Goal: Task Accomplishment & Management: Manage account settings

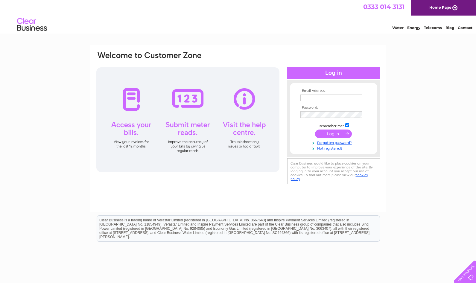
click at [311, 96] on input "text" at bounding box center [332, 98] width 62 height 7
type input "[PERSON_NAME][EMAIL_ADDRESS][DOMAIN_NAME]"
click at [315, 130] on input "submit" at bounding box center [333, 134] width 37 height 8
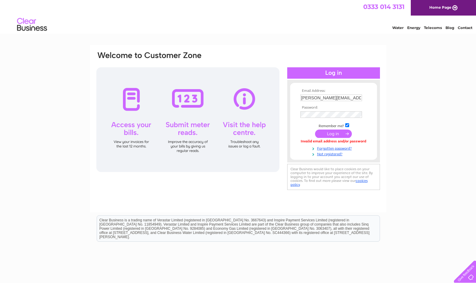
click at [326, 136] on input "submit" at bounding box center [333, 134] width 37 height 8
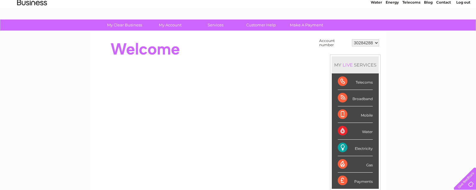
scroll to position [60, 0]
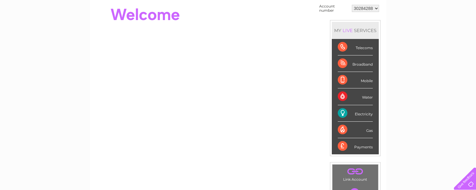
click at [341, 113] on div "Electricity" at bounding box center [355, 113] width 35 height 16
click at [363, 115] on div "Electricity" at bounding box center [355, 113] width 35 height 16
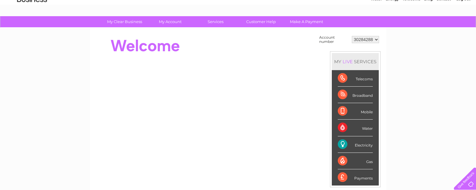
scroll to position [0, 0]
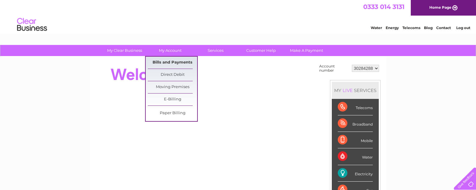
click at [171, 62] on link "Bills and Payments" at bounding box center [172, 63] width 49 height 12
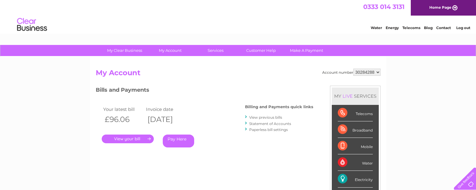
click at [129, 139] on link "." at bounding box center [128, 138] width 52 height 9
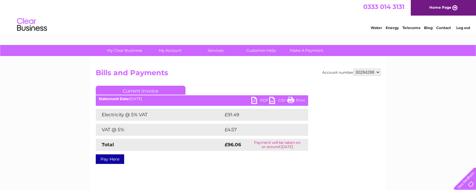
click at [255, 101] on link "PDF" at bounding box center [261, 101] width 18 height 9
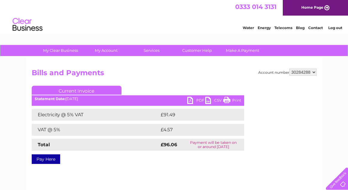
click at [335, 28] on link "Log out" at bounding box center [335, 27] width 14 height 4
